Goal: Information Seeking & Learning: Learn about a topic

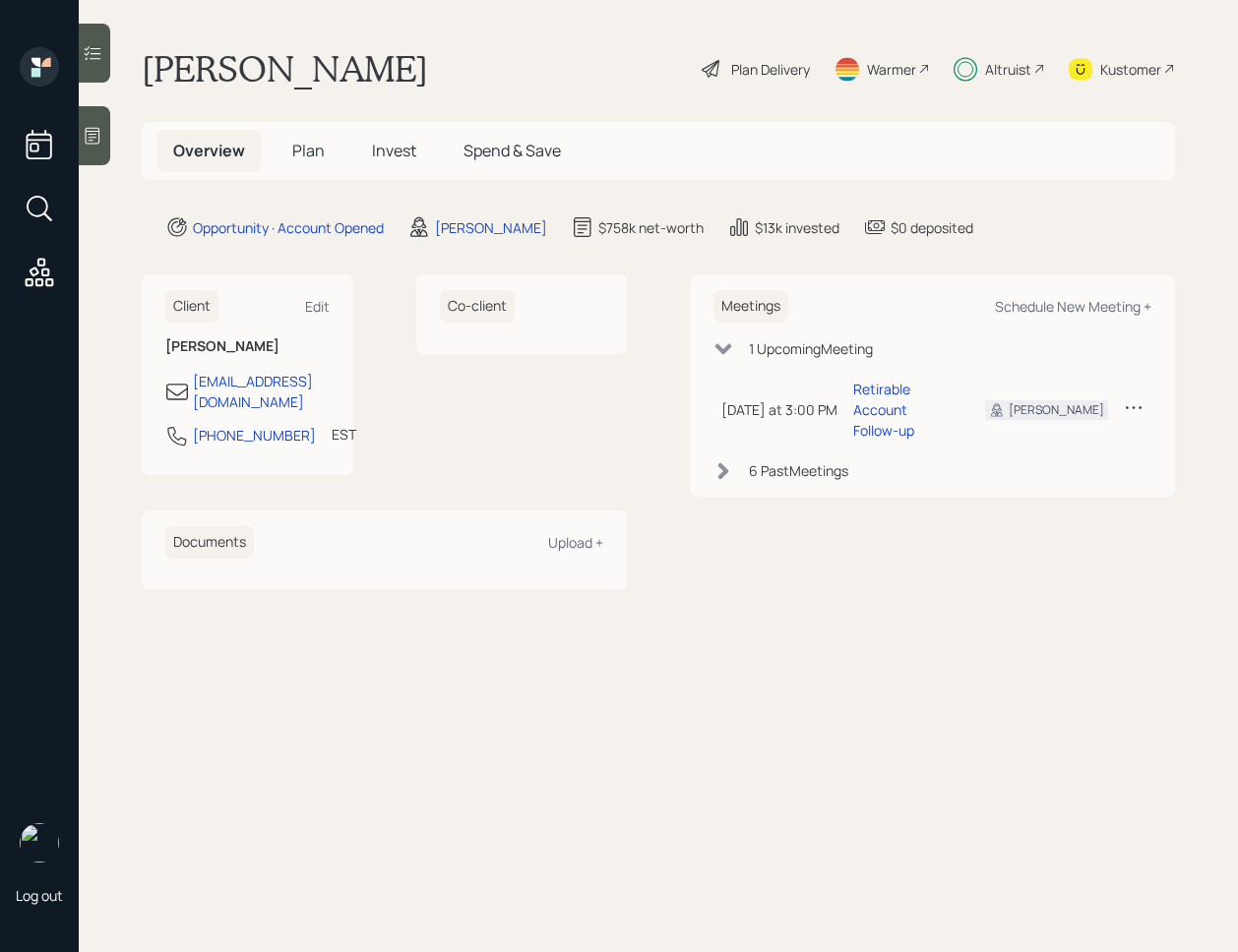
click at [390, 146] on span "Invest" at bounding box center [393, 150] width 44 height 22
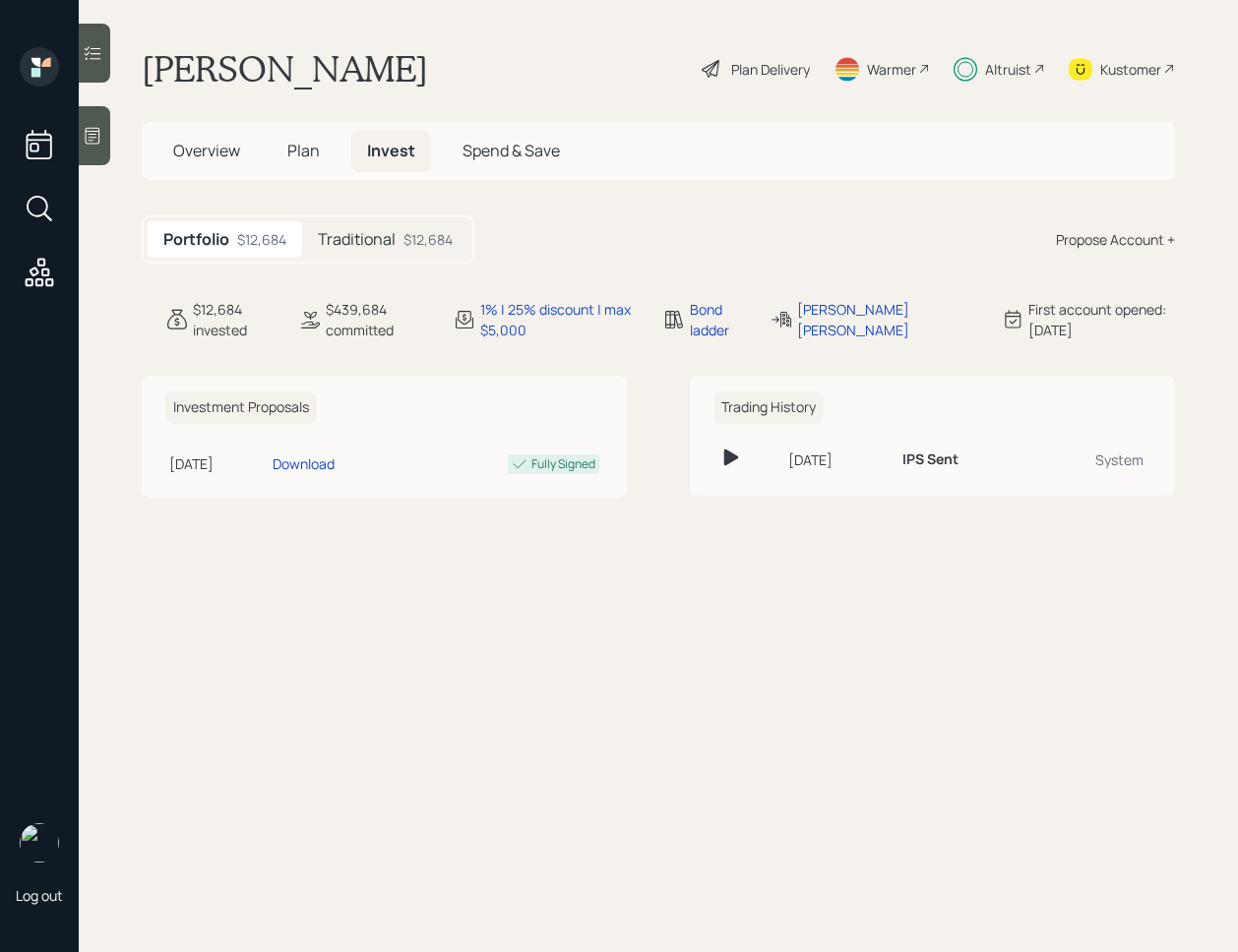
click at [393, 245] on h5 "Traditional" at bounding box center [357, 239] width 78 height 19
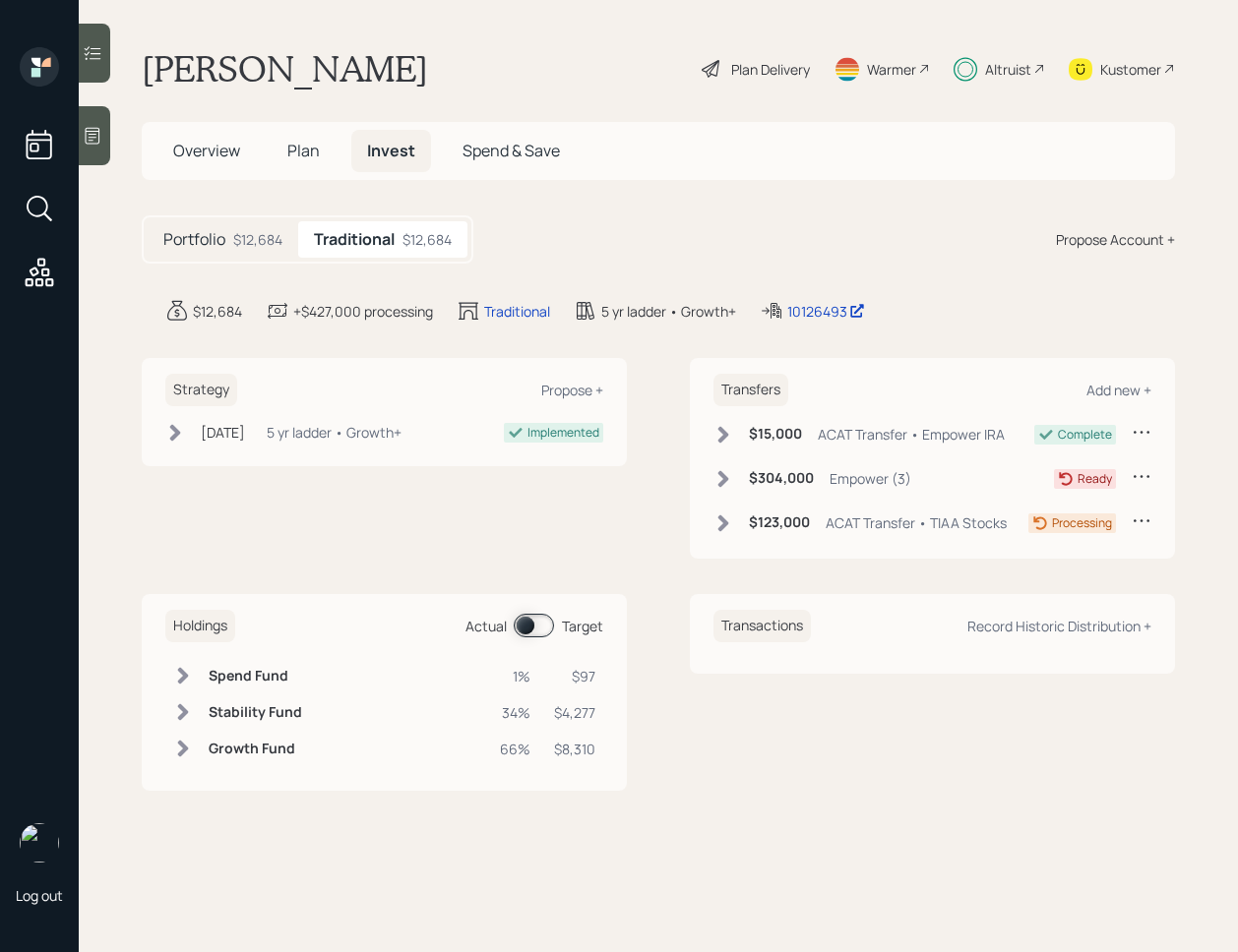
click at [724, 482] on icon at bounding box center [723, 478] width 11 height 17
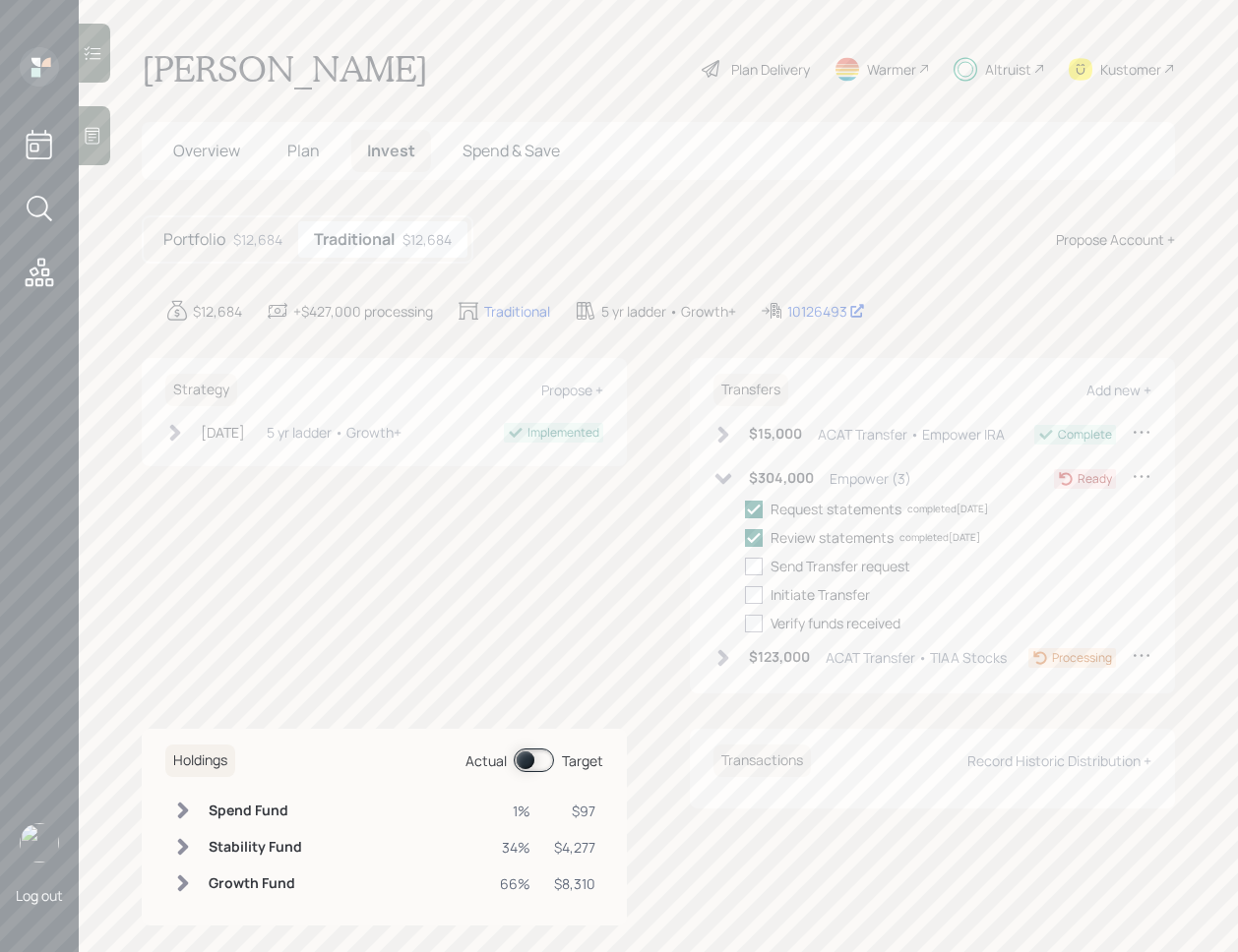
click at [721, 656] on icon at bounding box center [723, 658] width 20 height 20
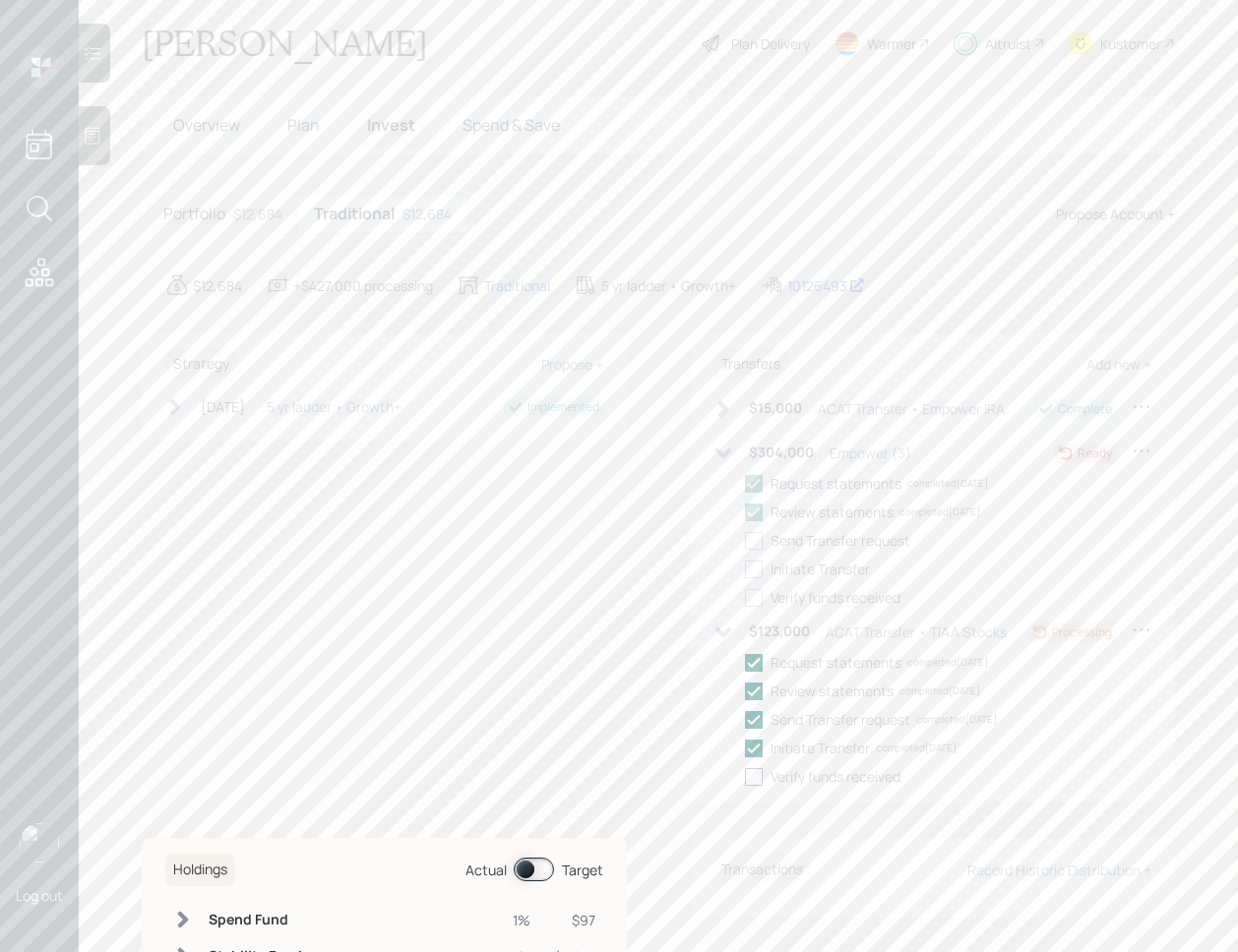
scroll to position [31, 0]
click at [810, 283] on div "10126493" at bounding box center [826, 280] width 78 height 21
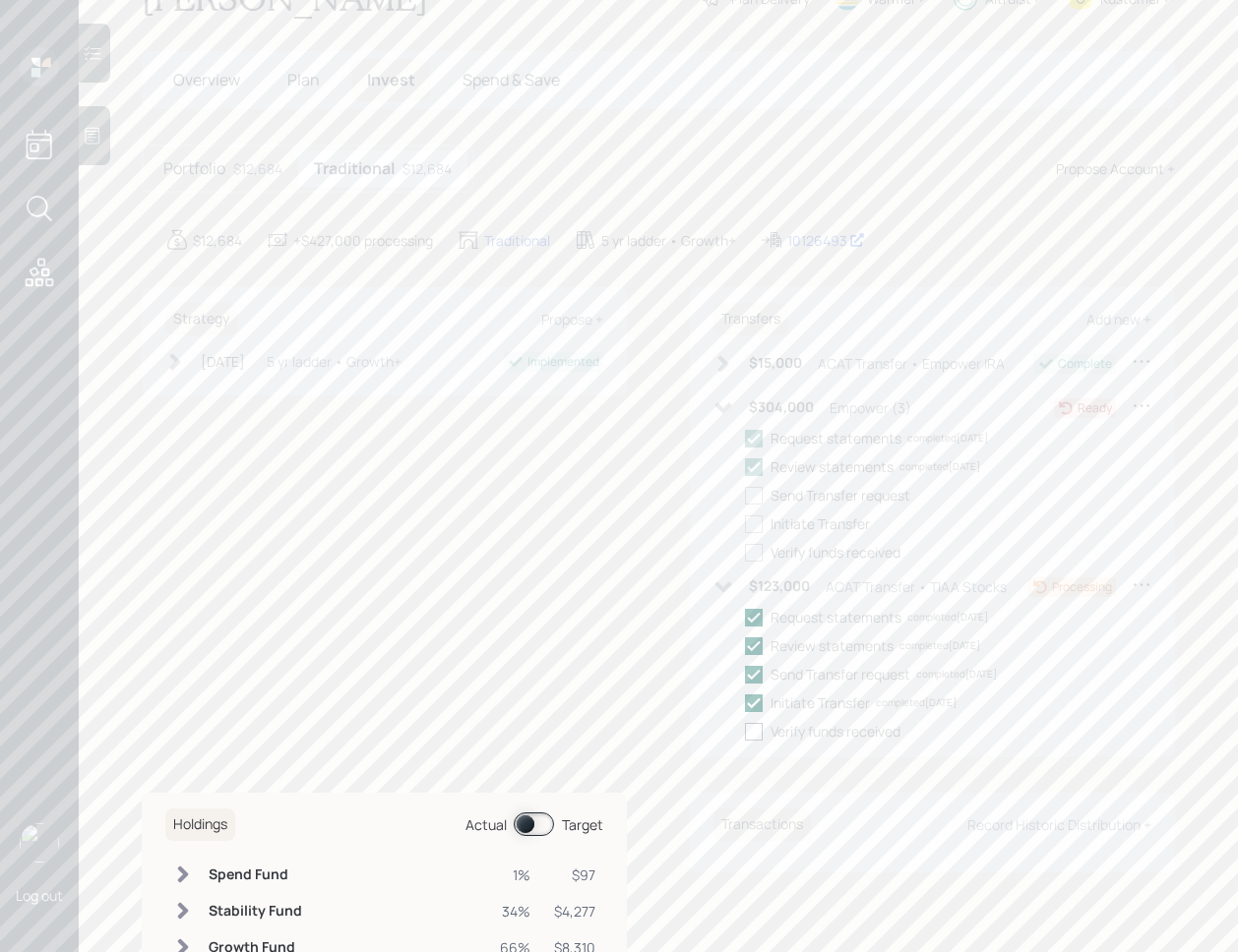
scroll to position [76, 0]
click at [724, 400] on icon at bounding box center [723, 403] width 20 height 20
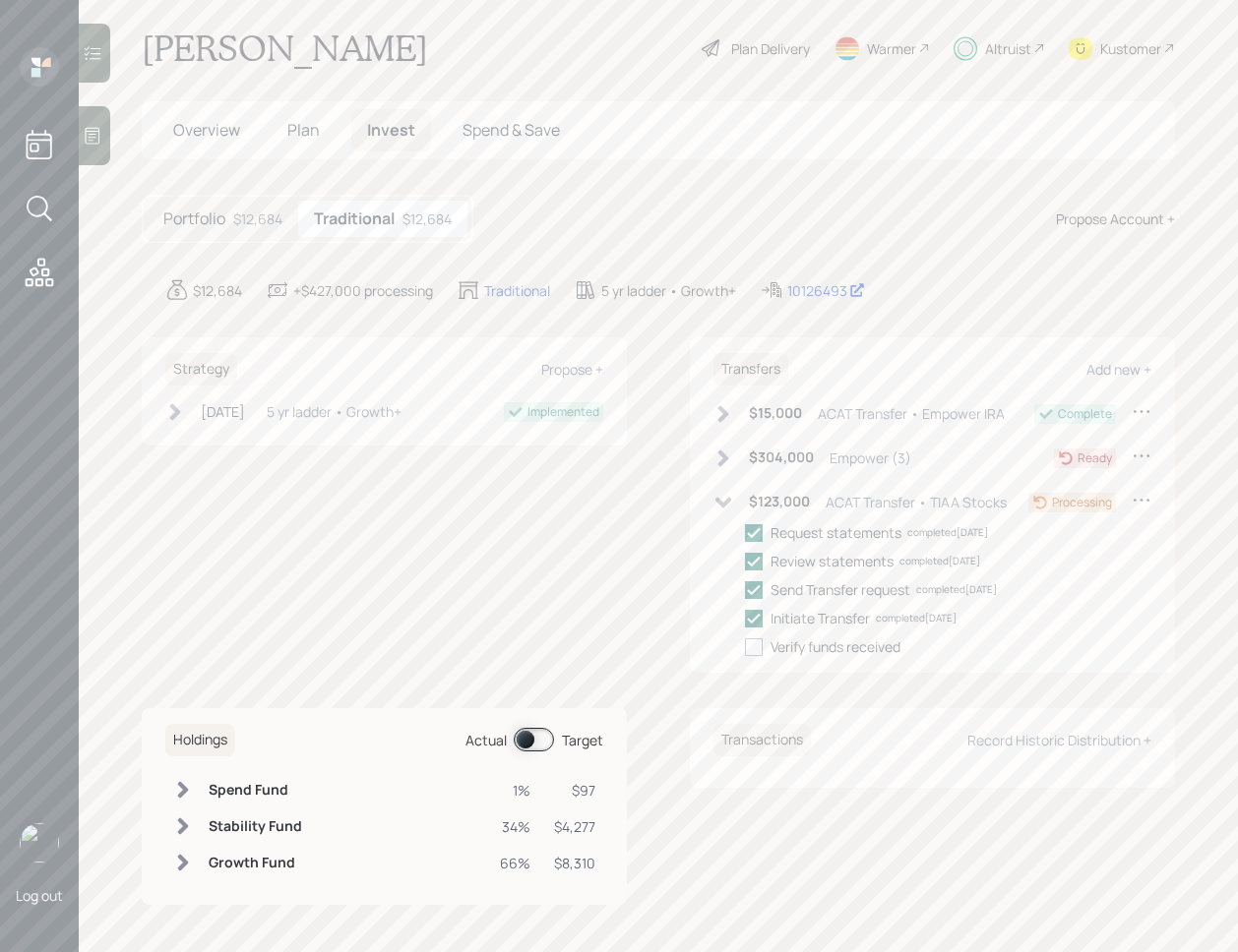
click at [716, 501] on icon at bounding box center [723, 502] width 17 height 11
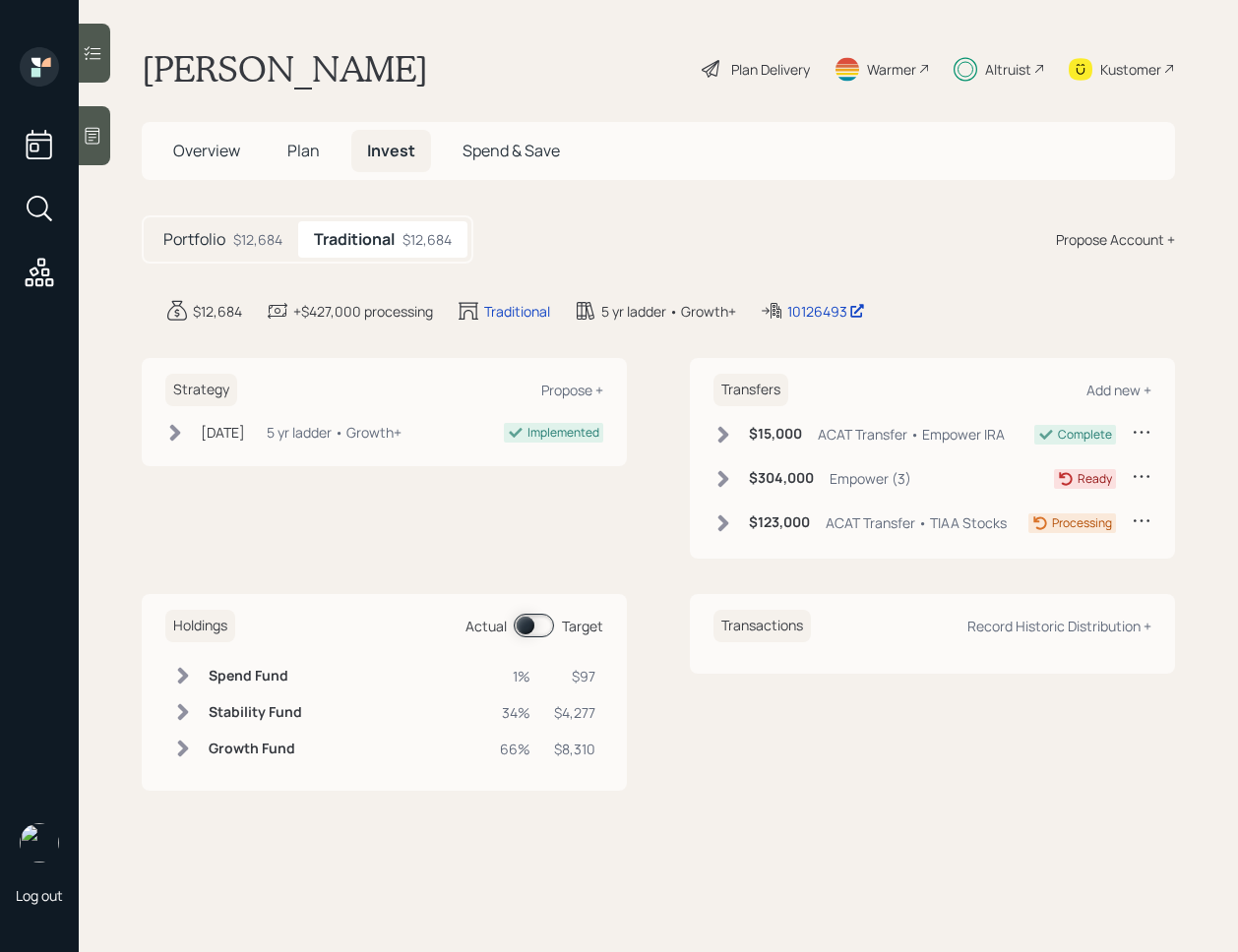
scroll to position [0, 0]
